Goal: Task Accomplishment & Management: Complete application form

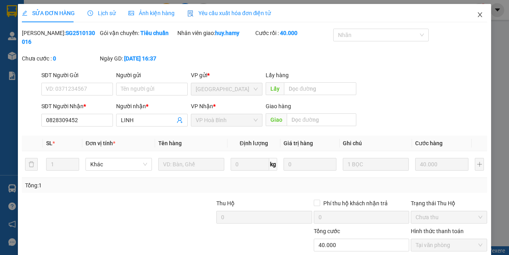
click at [476, 11] on span "Close" at bounding box center [480, 15] width 22 height 22
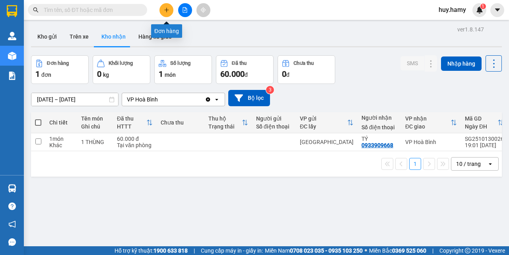
click at [169, 12] on icon "plus" at bounding box center [167, 10] width 6 height 6
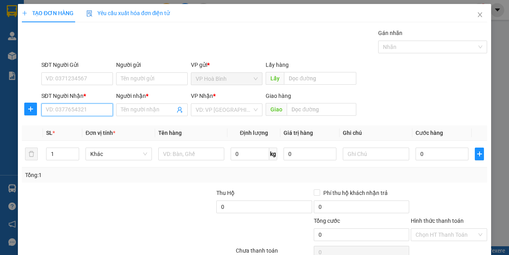
click at [63, 114] on input "SĐT Người Nhận *" at bounding box center [77, 109] width 72 height 13
click at [65, 109] on input "SĐT Người Nhận *" at bounding box center [77, 109] width 72 height 13
click at [68, 126] on div "0919973043 - TUYỀN" at bounding box center [76, 125] width 61 height 9
type input "0919973043"
type input "TUYỀN"
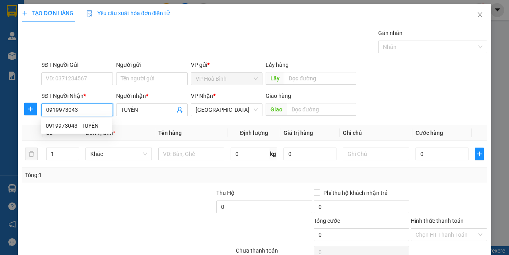
type input "200.000"
type input "0919973043"
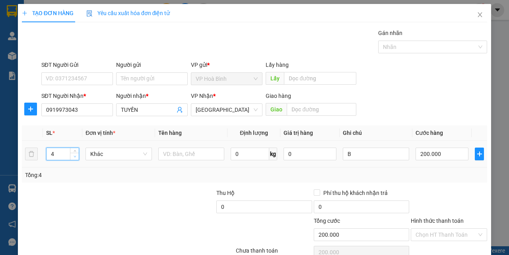
click at [76, 156] on span "down" at bounding box center [74, 156] width 5 height 5
type input "1"
click at [76, 156] on span "down" at bounding box center [74, 156] width 5 height 5
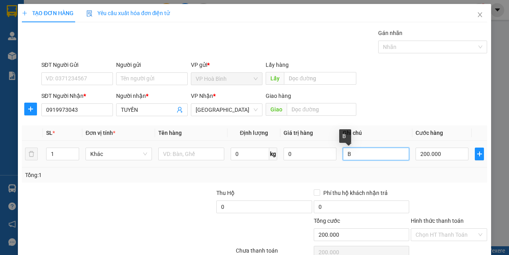
drag, startPoint x: 360, startPoint y: 155, endPoint x: 347, endPoint y: 155, distance: 13.5
click at [346, 157] on input "B" at bounding box center [376, 154] width 66 height 13
type input "0"
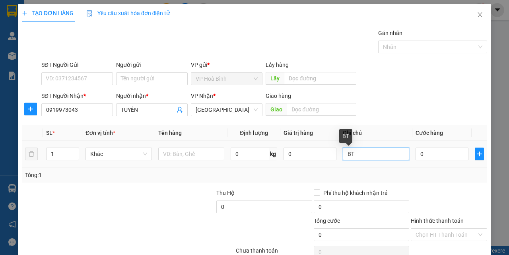
type input "B"
click at [430, 151] on input "0" at bounding box center [441, 154] width 53 height 13
type input "5"
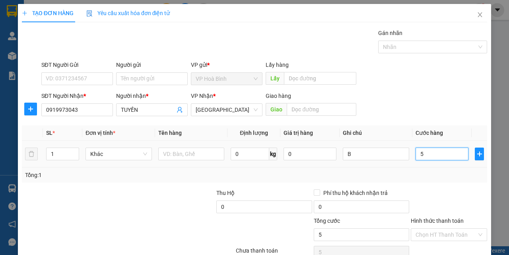
type input "50"
type input "500"
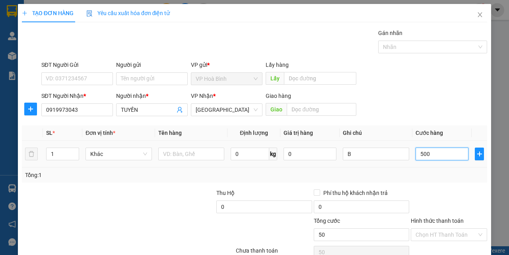
type input "500"
type input "5.000"
type input "50.000"
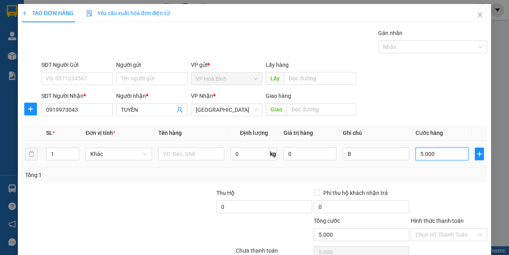
type input "50.000"
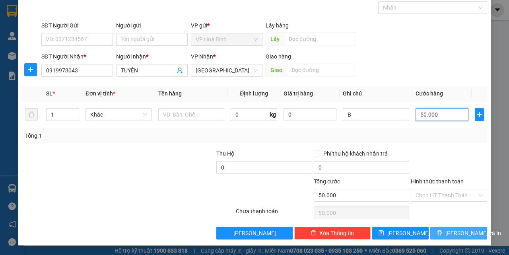
type input "50.000"
click at [448, 234] on span "[PERSON_NAME] và In" at bounding box center [473, 233] width 56 height 9
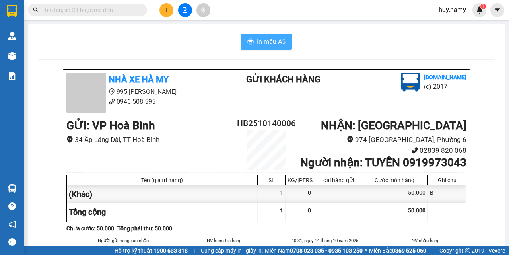
click at [247, 43] on icon "printer" at bounding box center [250, 41] width 6 height 6
